Goal: Find specific page/section: Find specific page/section

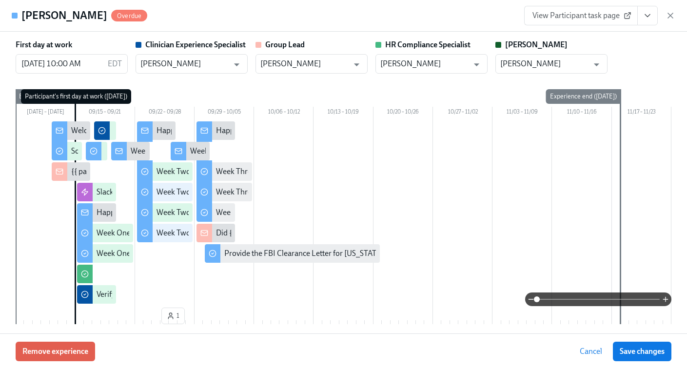
scroll to position [0, 13509]
click at [670, 14] on icon "button" at bounding box center [670, 16] width 10 height 10
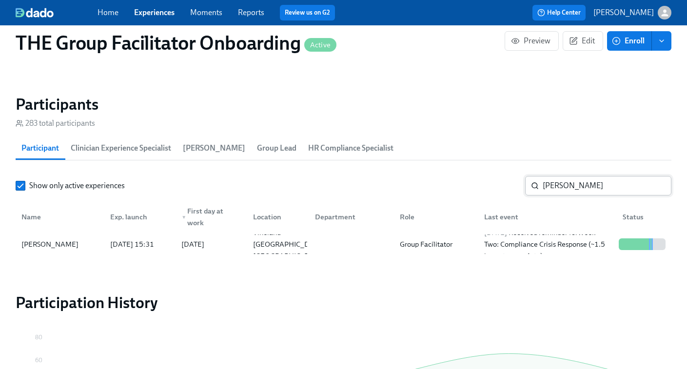
click at [564, 186] on input "garth" at bounding box center [607, 186] width 129 height 20
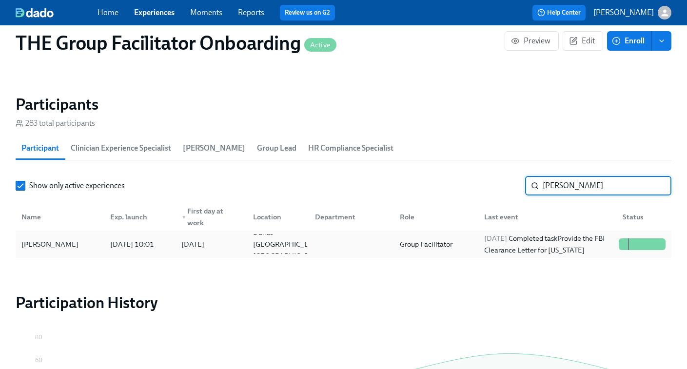
type input "michele"
click at [576, 242] on div "2025/09/26 Completed task Provide the FBI Clearance Letter for Pennsylvania" at bounding box center [547, 244] width 135 height 23
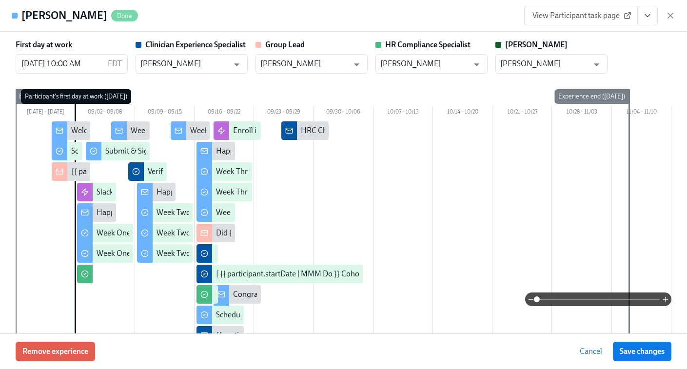
click at [649, 15] on icon "View task page" at bounding box center [648, 16] width 10 height 10
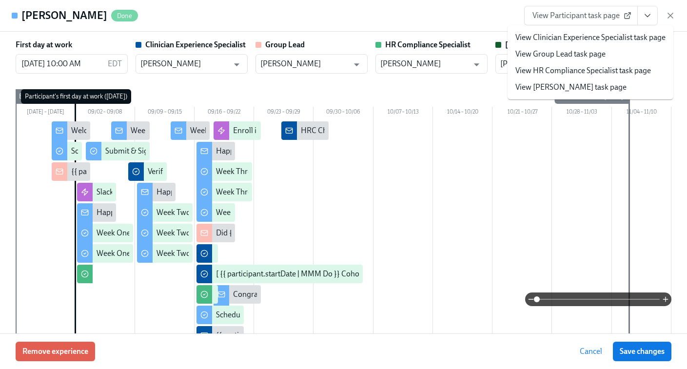
click at [574, 38] on link "View Clinician Experience Specialist task page" at bounding box center [590, 37] width 150 height 11
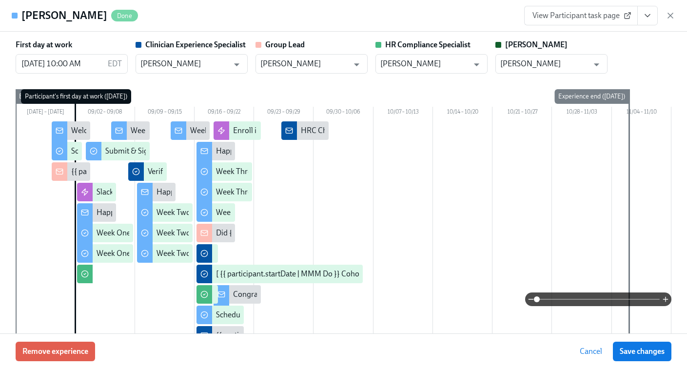
click at [655, 9] on button "View task page" at bounding box center [647, 16] width 20 height 20
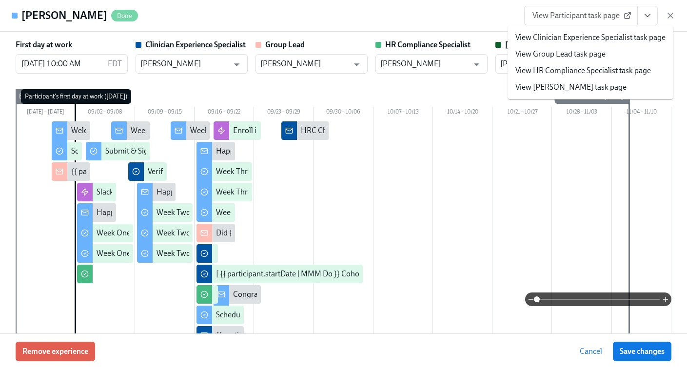
click at [567, 18] on span "View Participant task page" at bounding box center [580, 16] width 97 height 10
